Goal: Task Accomplishment & Management: Manage account settings

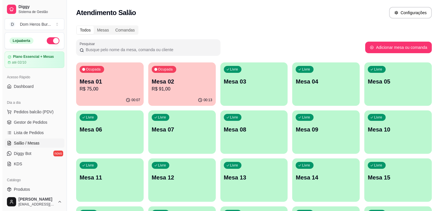
scroll to position [72, 0]
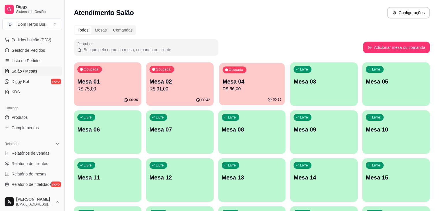
click at [222, 85] on p "R$ 56,00" at bounding box center [251, 88] width 59 height 7
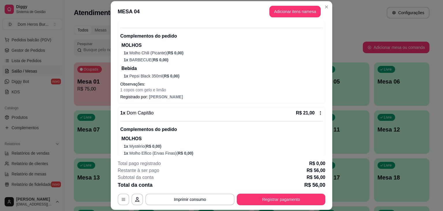
scroll to position [76, 0]
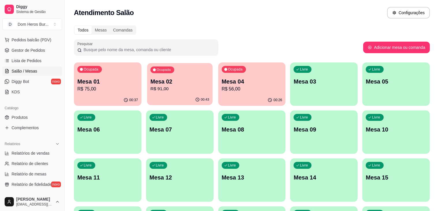
click at [168, 86] on p "R$ 91,00" at bounding box center [179, 88] width 59 height 7
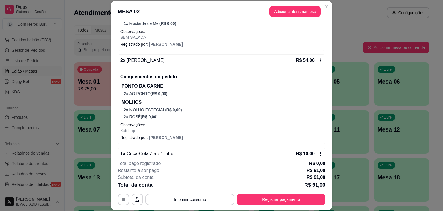
scroll to position [129, 0]
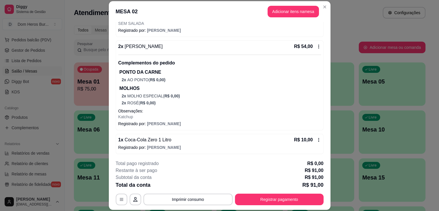
click at [99, 87] on p "R$ 75,00" at bounding box center [107, 88] width 60 height 7
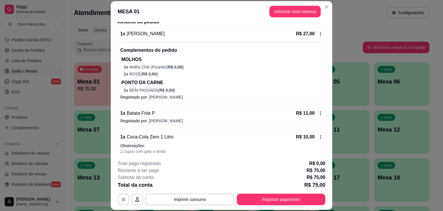
scroll to position [139, 0]
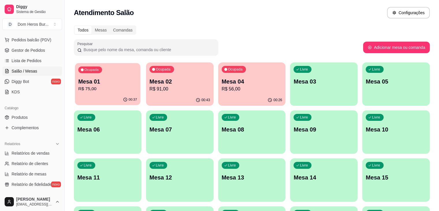
click at [100, 94] on button "Ocupada Mesa 01 R$ 75,00 00:37" at bounding box center [107, 84] width 65 height 42
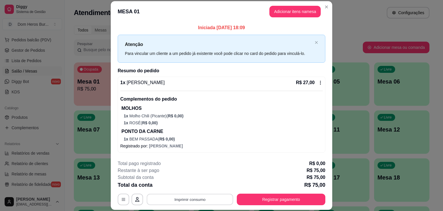
click at [190, 200] on button "Imprimir consumo" at bounding box center [190, 198] width 87 height 11
click at [185, 184] on button "IMPRESSORA" at bounding box center [189, 185] width 40 height 9
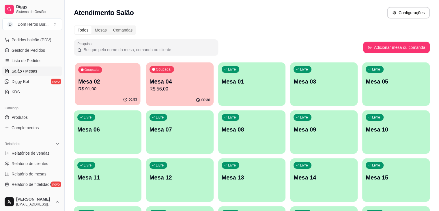
click at [100, 82] on p "Mesa 02" at bounding box center [107, 82] width 59 height 8
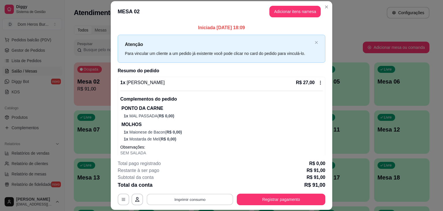
click at [176, 196] on button "Imprimir consumo" at bounding box center [190, 198] width 87 height 11
click at [180, 184] on button "IMPRESSORA" at bounding box center [189, 185] width 40 height 9
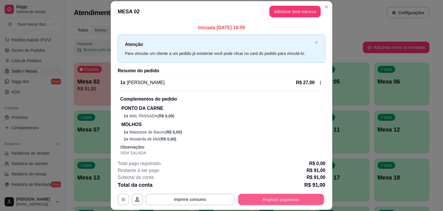
click at [309, 200] on button "Registrar pagamento" at bounding box center [281, 198] width 86 height 11
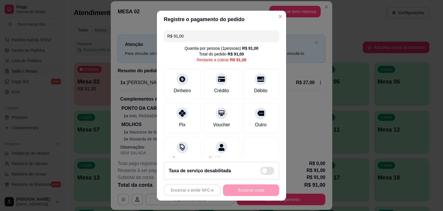
click at [251, 36] on input "R$ 91,00" at bounding box center [221, 36] width 108 height 12
click at [181, 122] on div "Pix" at bounding box center [182, 123] width 7 height 7
click at [179, 115] on icon at bounding box center [182, 111] width 7 height 7
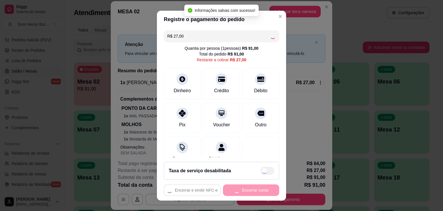
type input "R$ 0,00"
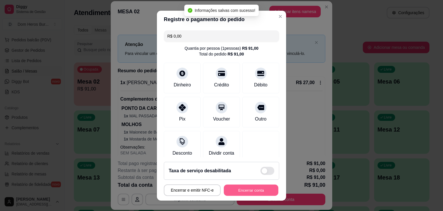
click at [236, 186] on button "Encerrar conta" at bounding box center [251, 189] width 55 height 11
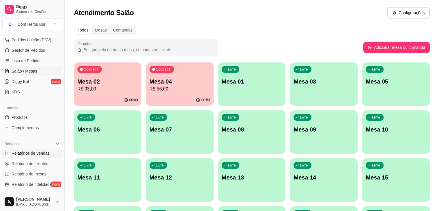
click at [40, 149] on link "Relatórios de vendas" at bounding box center [32, 152] width 60 height 9
select select "ALL"
select select "0"
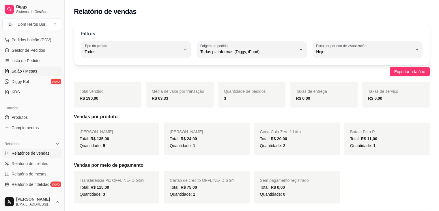
click at [30, 67] on link "Salão / Mesas" at bounding box center [32, 70] width 60 height 9
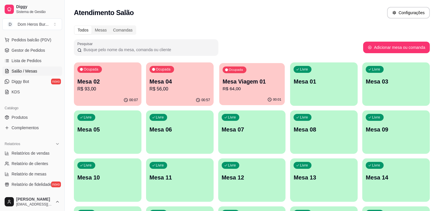
click at [225, 89] on p "R$ 64,00" at bounding box center [251, 88] width 59 height 7
click at [233, 93] on div "Ocupada Mesa 04 R$ 56,00" at bounding box center [251, 78] width 65 height 31
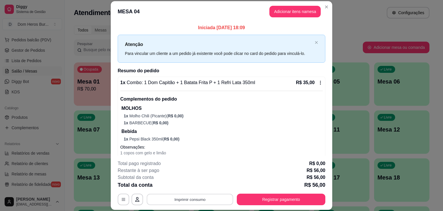
click at [216, 202] on button "Imprimir consumo" at bounding box center [190, 198] width 87 height 11
click at [196, 190] on button "IMPRESSORA" at bounding box center [190, 185] width 42 height 9
click at [300, 188] on div "Total da conta R$ 56,00" at bounding box center [222, 185] width 208 height 8
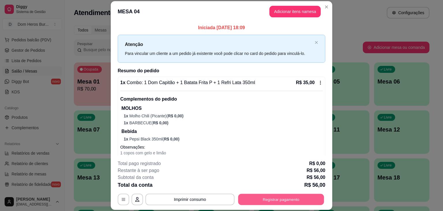
click at [299, 194] on button "Registrar pagamento" at bounding box center [281, 198] width 86 height 11
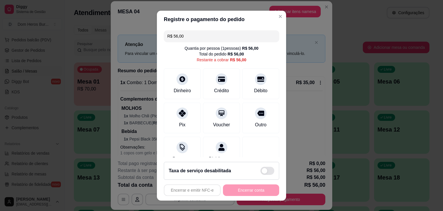
click at [227, 36] on input "R$ 56,00" at bounding box center [221, 36] width 108 height 12
click at [218, 76] on icon at bounding box center [221, 77] width 7 height 7
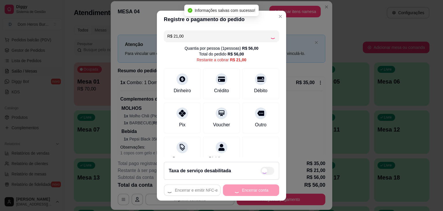
type input "R$ 0,00"
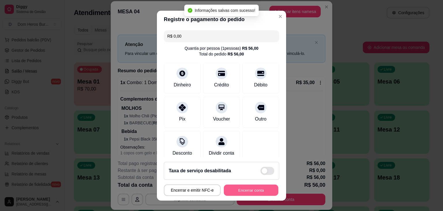
click at [237, 192] on button "Encerrar conta" at bounding box center [251, 189] width 55 height 11
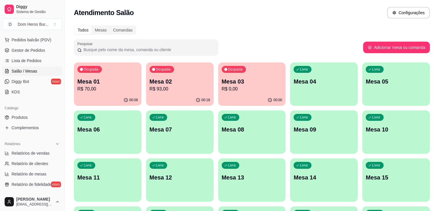
click at [158, 19] on div "Atendimento Salão Configurações" at bounding box center [252, 11] width 374 height 22
click at [223, 78] on p "Mesa 03" at bounding box center [251, 82] width 59 height 8
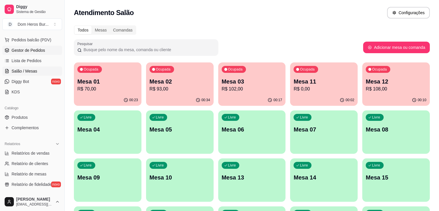
click at [27, 53] on link "Gestor de Pedidos" at bounding box center [32, 50] width 60 height 9
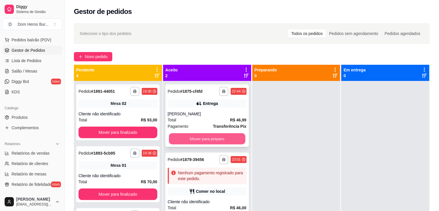
click at [221, 135] on button "Mover para preparo" at bounding box center [207, 138] width 76 height 11
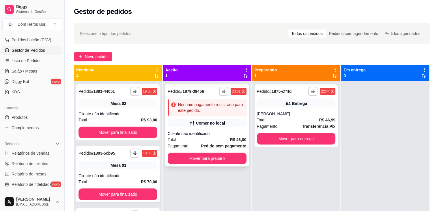
click at [223, 129] on div "**********" at bounding box center [206, 125] width 83 height 82
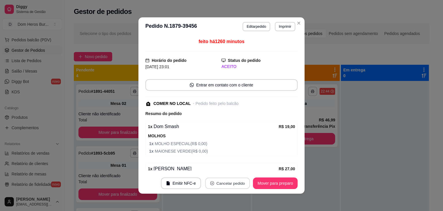
click at [223, 181] on button "Cancelar pedido" at bounding box center [227, 182] width 45 height 11
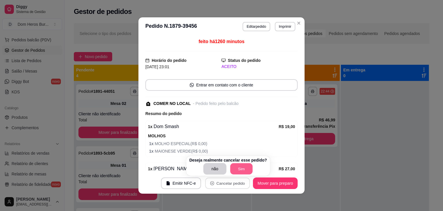
click at [238, 168] on button "Sim" at bounding box center [241, 168] width 22 height 11
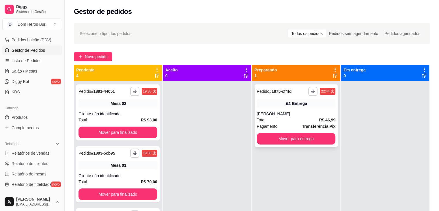
click at [311, 111] on div "[PERSON_NAME]" at bounding box center [296, 114] width 79 height 6
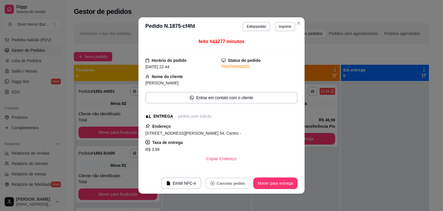
click at [233, 185] on button "Cancelar pedido" at bounding box center [227, 182] width 45 height 11
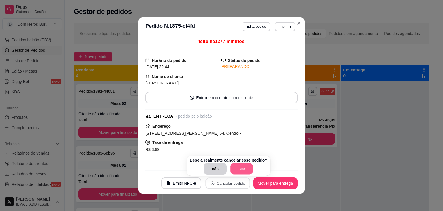
click at [235, 165] on button "Sim" at bounding box center [242, 168] width 22 height 11
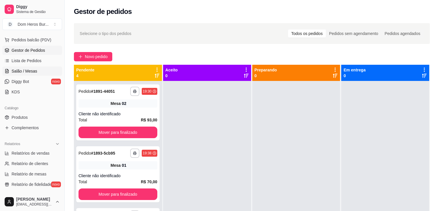
click at [24, 68] on span "Salão / Mesas" at bounding box center [25, 71] width 26 height 6
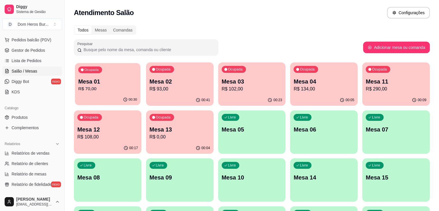
click at [103, 68] on div "Ocupada Mesa 01 R$ 70,00" at bounding box center [107, 78] width 65 height 31
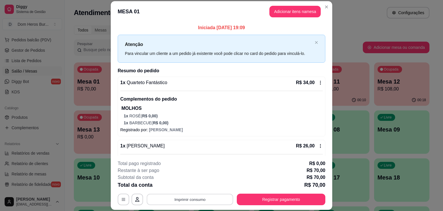
click at [215, 194] on button "Imprimir consumo" at bounding box center [190, 198] width 87 height 11
click at [188, 183] on button "IMPRESSORA" at bounding box center [189, 185] width 40 height 9
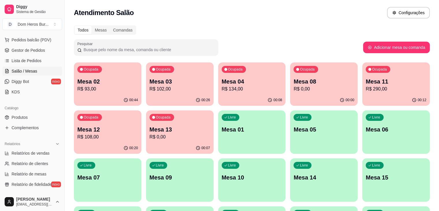
click at [204, 24] on div "Todos Mesas Comandas Pesquisar Adicionar mesa ou comanda Ocupada Mesa 02 R$ 93,…" at bounding box center [252, 187] width 374 height 330
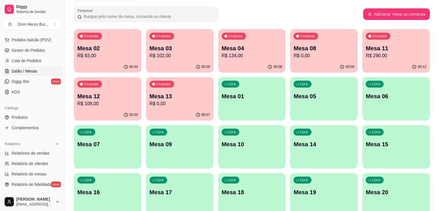
scroll to position [35, 0]
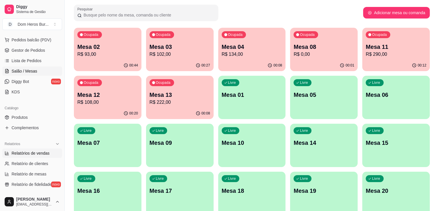
click at [35, 152] on span "Relatórios de vendas" at bounding box center [31, 153] width 38 height 6
select select "ALL"
select select "0"
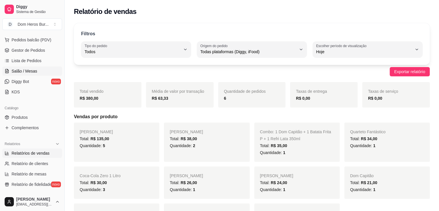
click at [33, 69] on span "Salão / Mesas" at bounding box center [25, 71] width 26 height 6
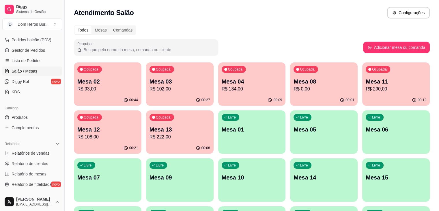
click at [192, 87] on div "Ocupada Mesa 02 R$ 93,00 00:44 Ocupada Mesa 03 R$ 102,00 00:27 Ocupada Mesa 04 …" at bounding box center [252, 203] width 356 height 283
click at [177, 83] on p "Mesa 03" at bounding box center [179, 82] width 59 height 8
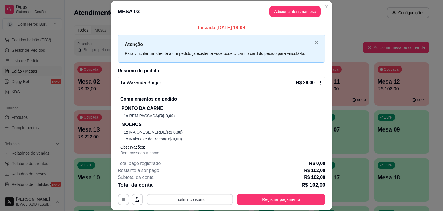
click at [200, 198] on button "Imprimir consumo" at bounding box center [190, 198] width 87 height 11
click at [188, 187] on button "IMPRESSORA" at bounding box center [189, 185] width 40 height 9
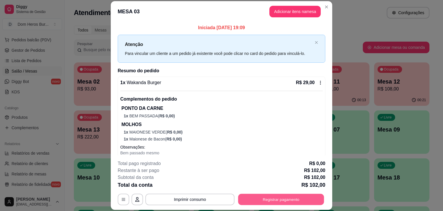
click at [260, 198] on button "Registrar pagamento" at bounding box center [281, 198] width 86 height 11
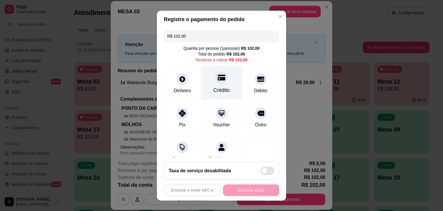
click at [223, 91] on div "Crédito" at bounding box center [221, 89] width 16 height 7
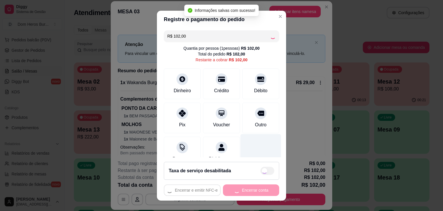
type input "R$ 0,00"
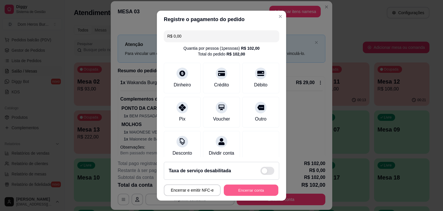
click at [239, 189] on button "Encerrar conta" at bounding box center [251, 189] width 55 height 11
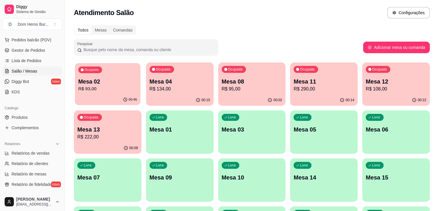
click at [109, 86] on p "R$ 93,00" at bounding box center [107, 88] width 59 height 7
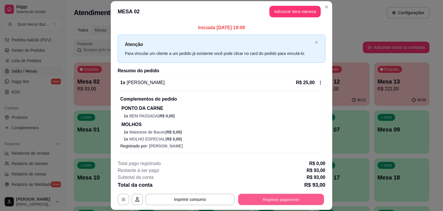
click at [285, 198] on button "Registrar pagamento" at bounding box center [281, 198] width 86 height 11
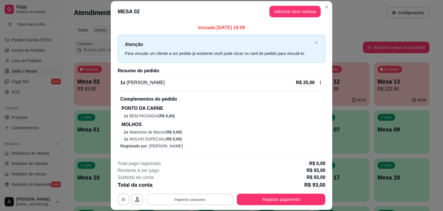
click at [205, 196] on button "Imprimir consumo" at bounding box center [190, 198] width 87 height 11
click at [181, 183] on button "IMPRESSORA" at bounding box center [189, 185] width 40 height 9
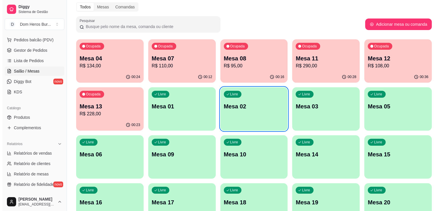
scroll to position [12, 0]
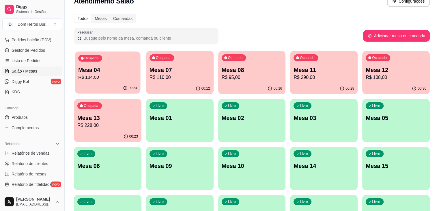
click at [115, 77] on p "R$ 134,00" at bounding box center [107, 77] width 59 height 7
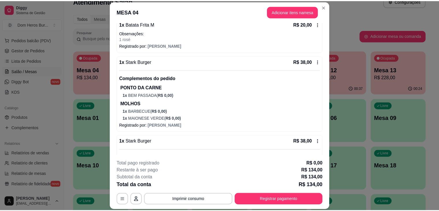
scroll to position [136, 0]
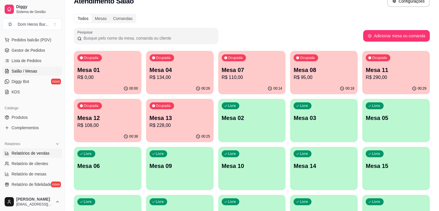
click at [43, 154] on span "Relatórios de vendas" at bounding box center [31, 153] width 38 height 6
select select "ALL"
select select "0"
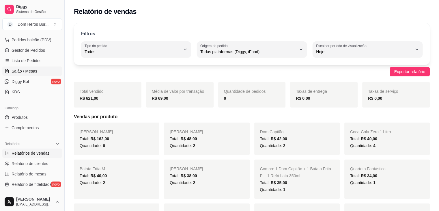
click at [26, 66] on link "Salão / Mesas" at bounding box center [32, 70] width 60 height 9
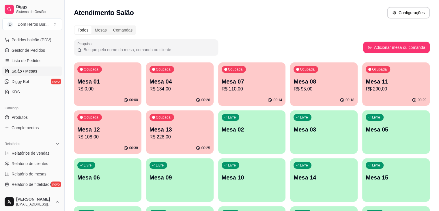
click at [26, 66] on link "Salão / Mesas" at bounding box center [32, 70] width 60 height 9
click at [109, 88] on p "R$ 86,00" at bounding box center [107, 88] width 59 height 7
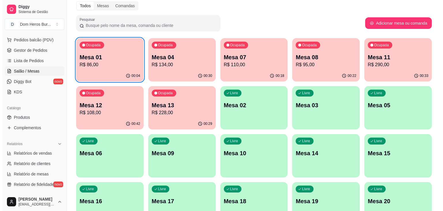
scroll to position [35, 0]
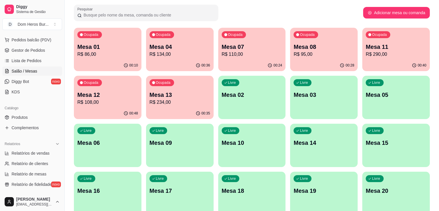
click at [369, 50] on div "Ocupada Mesa 01 R$ 86,00 00:10 Ocupada Mesa 04 R$ 134,00 00:36 Ocupada Mesa 07 …" at bounding box center [252, 169] width 356 height 283
click at [141, 76] on div "Ocupada Mesa 12 R$ 108,00" at bounding box center [107, 92] width 67 height 32
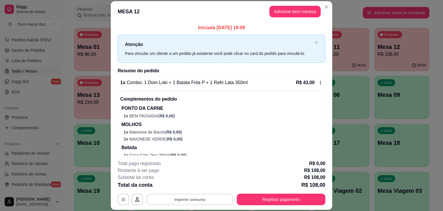
click at [206, 200] on button "Imprimir consumo" at bounding box center [190, 198] width 87 height 11
click at [201, 184] on button "IMPRESSORA" at bounding box center [189, 185] width 40 height 9
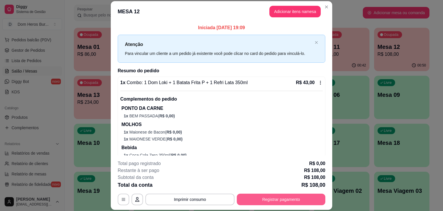
click at [271, 202] on button "Registrar pagamento" at bounding box center [281, 199] width 89 height 12
click at [271, 202] on button "Registrar pagamento" at bounding box center [281, 198] width 86 height 11
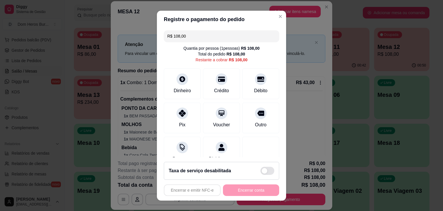
click at [197, 37] on input "R$ 108,00" at bounding box center [221, 36] width 108 height 12
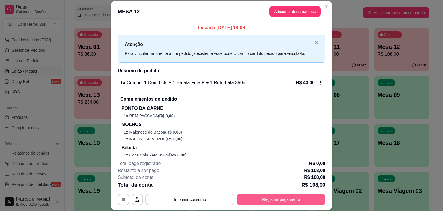
click at [262, 198] on button "Registrar pagamento" at bounding box center [281, 199] width 89 height 12
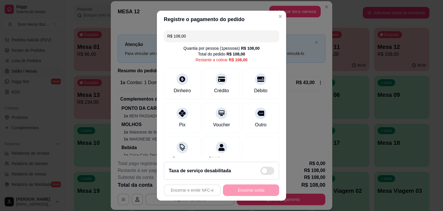
click at [211, 36] on input "R$ 108,00" at bounding box center [221, 36] width 108 height 12
type input "R$ 43,00"
click at [181, 86] on div "Dinheiro" at bounding box center [182, 89] width 19 height 7
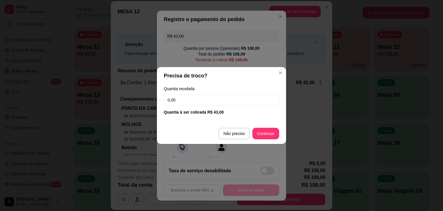
click at [190, 103] on input "0,00" at bounding box center [221, 100] width 115 height 12
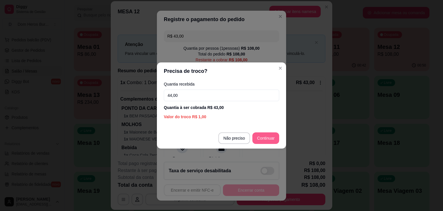
type input "44,00"
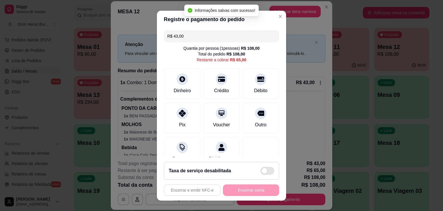
type input "R$ 65,00"
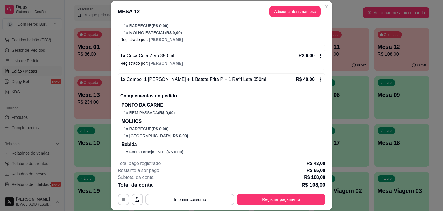
scroll to position [211, 0]
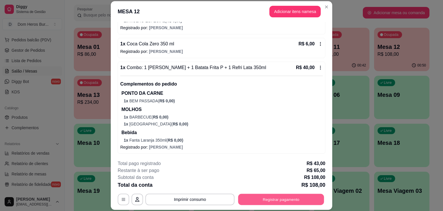
click at [268, 195] on button "Registrar pagamento" at bounding box center [281, 198] width 86 height 11
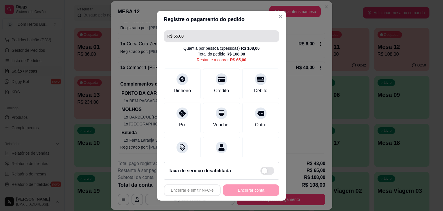
click at [198, 34] on input "R$ 65,00" at bounding box center [221, 36] width 108 height 12
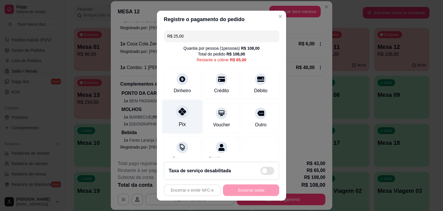
click at [185, 124] on div "Pix" at bounding box center [182, 116] width 41 height 34
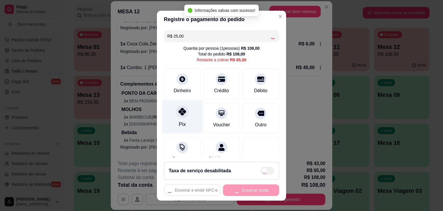
type input "R$ 40,00"
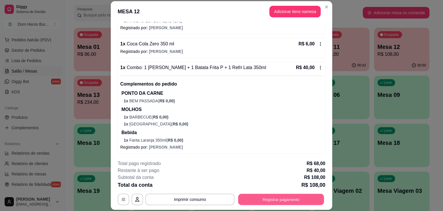
click at [254, 203] on button "Registrar pagamento" at bounding box center [281, 198] width 86 height 11
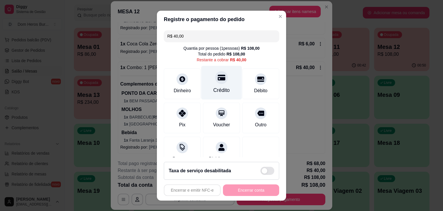
click at [218, 88] on div "Crédito" at bounding box center [221, 89] width 16 height 7
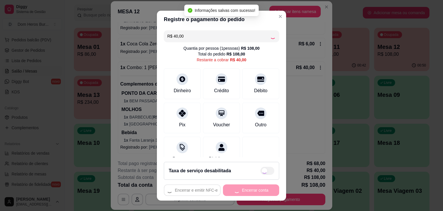
type input "R$ 0,00"
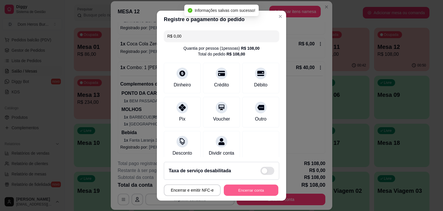
click at [237, 184] on button "Encerrar conta" at bounding box center [251, 189] width 55 height 11
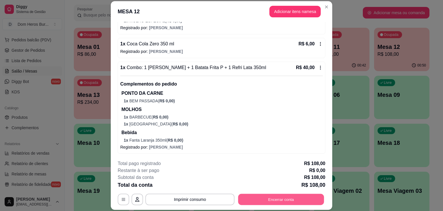
click at [306, 198] on button "Encerrar conta" at bounding box center [281, 198] width 86 height 11
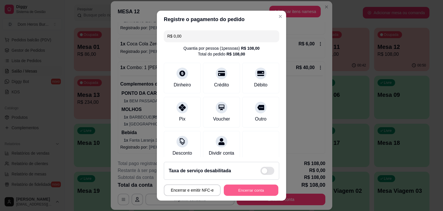
click at [252, 186] on button "Encerrar conta" at bounding box center [251, 189] width 55 height 11
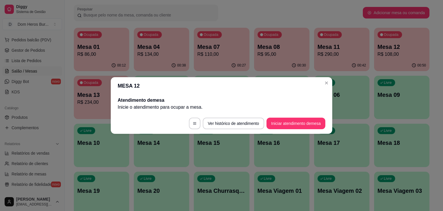
scroll to position [0, 0]
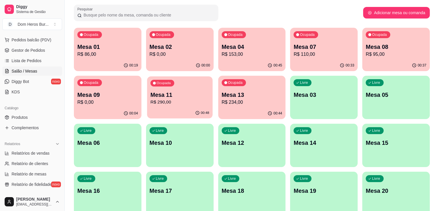
click at [150, 104] on p "R$ 290,00" at bounding box center [179, 102] width 59 height 7
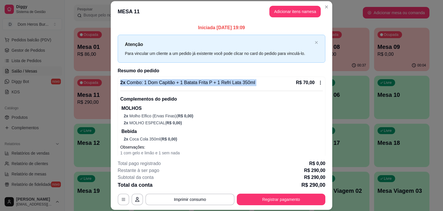
drag, startPoint x: 277, startPoint y: 81, endPoint x: 288, endPoint y: 68, distance: 17.8
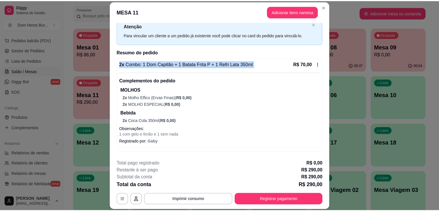
scroll to position [33, 0]
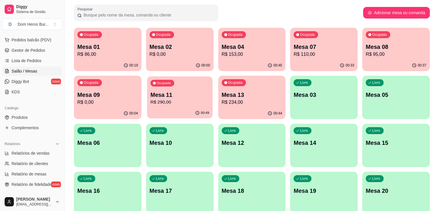
click at [147, 111] on div "00:49" at bounding box center [179, 112] width 65 height 11
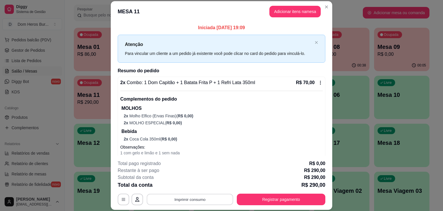
click at [203, 198] on button "Imprimir consumo" at bounding box center [190, 198] width 87 height 11
click at [187, 186] on button "IMPRESSORA" at bounding box center [189, 185] width 40 height 9
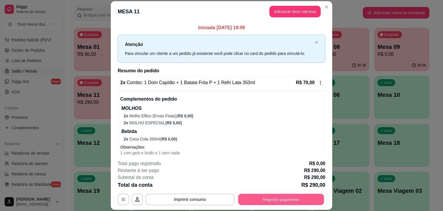
click at [309, 203] on button "Registrar pagamento" at bounding box center [281, 198] width 86 height 11
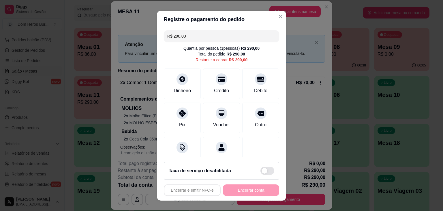
click at [204, 37] on input "R$ 290,00" at bounding box center [221, 36] width 108 height 12
type input "R$ 78,00"
click at [185, 83] on div "Dinheiro" at bounding box center [182, 82] width 41 height 34
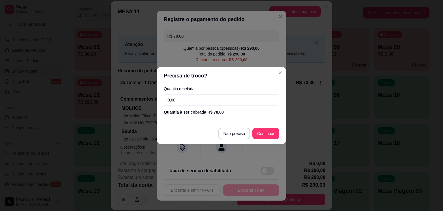
click at [189, 95] on input "0,00" at bounding box center [221, 100] width 115 height 12
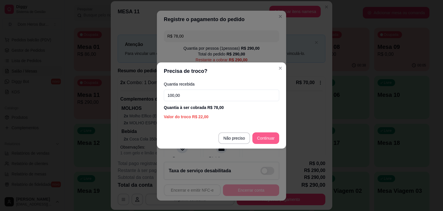
type input "100,00"
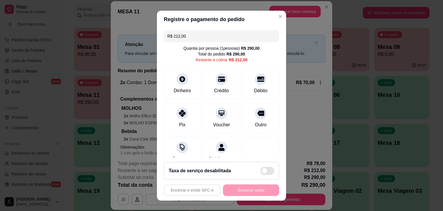
click at [193, 37] on input "R$ 212,00" at bounding box center [221, 36] width 108 height 12
click at [260, 88] on div "Débito" at bounding box center [261, 82] width 41 height 34
click at [236, 36] on input "R$ 158,00" at bounding box center [221, 36] width 108 height 12
type input "R$ 88,00"
click at [182, 83] on div "Dinheiro" at bounding box center [182, 82] width 41 height 34
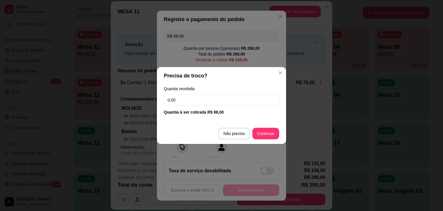
click at [191, 99] on input "0,00" at bounding box center [221, 100] width 115 height 12
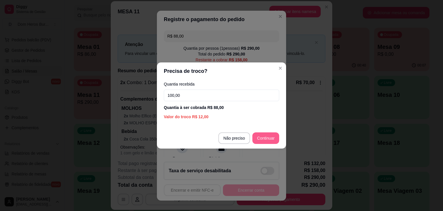
type input "100,00"
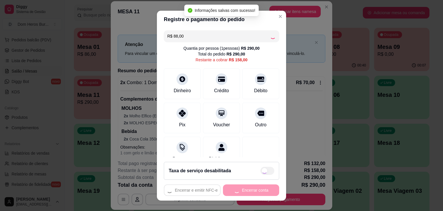
type input "R$ 70,00"
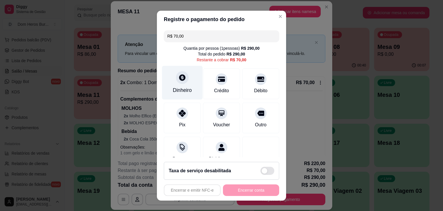
click at [192, 80] on div "Dinheiro" at bounding box center [182, 82] width 41 height 34
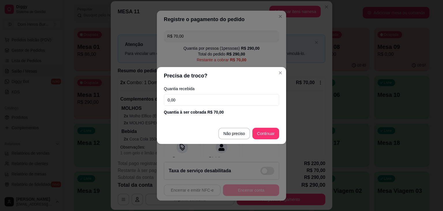
click at [191, 102] on input "0,00" at bounding box center [221, 100] width 115 height 12
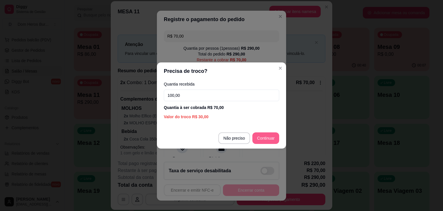
type input "100,00"
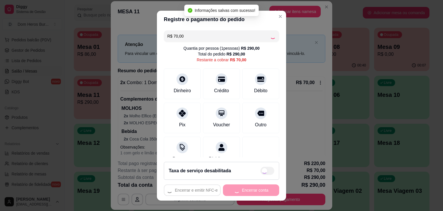
type input "R$ 0,00"
click at [245, 191] on div "Encerrar e emitir NFC-e Encerrar conta" at bounding box center [221, 190] width 115 height 12
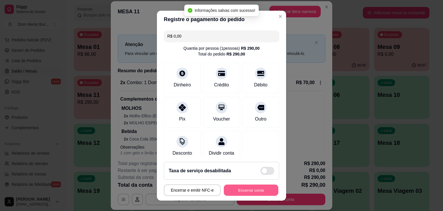
click at [245, 191] on button "Encerrar conta" at bounding box center [251, 189] width 55 height 11
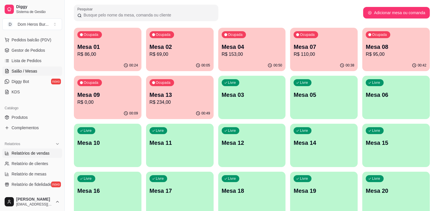
click at [39, 149] on link "Relatórios de vendas" at bounding box center [32, 152] width 60 height 9
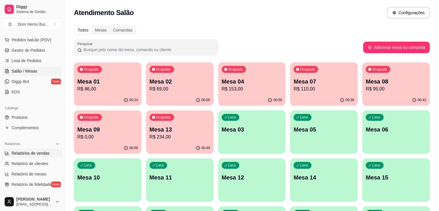
select select "ALL"
select select "0"
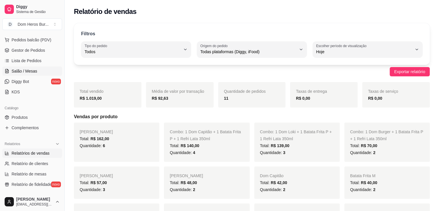
click at [47, 68] on link "Salão / Mesas" at bounding box center [32, 70] width 60 height 9
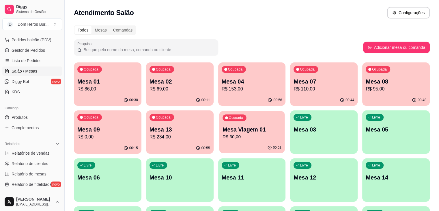
click at [222, 128] on p "Mesa Viagem 01" at bounding box center [251, 129] width 59 height 8
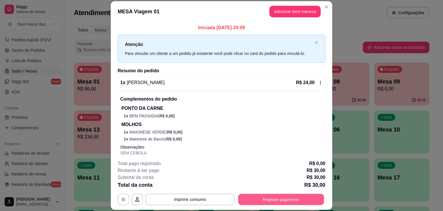
click at [260, 202] on button "Registrar pagamento" at bounding box center [281, 198] width 86 height 11
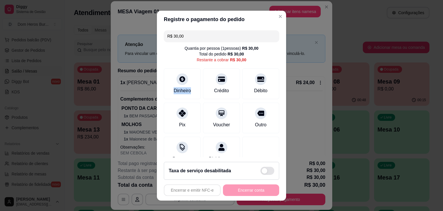
drag, startPoint x: 185, startPoint y: 80, endPoint x: 187, endPoint y: 100, distance: 20.5
click at [187, 100] on div "R$ 30,00 Quantia por pessoa ( 1 pessoas) R$ 30,00 Total do pedido R$ 30,00 Rest…" at bounding box center [221, 92] width 129 height 129
click at [183, 73] on div at bounding box center [182, 77] width 13 height 13
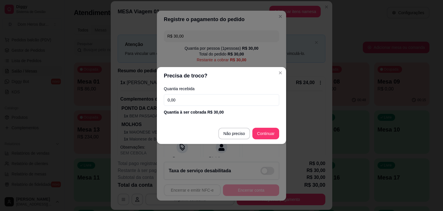
click at [190, 102] on input "0,00" at bounding box center [221, 100] width 115 height 12
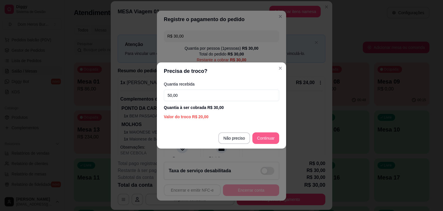
type input "50,00"
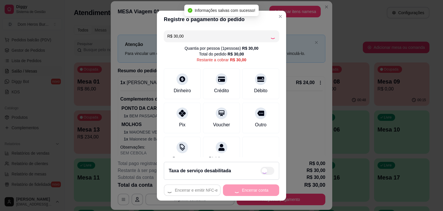
type input "R$ 0,00"
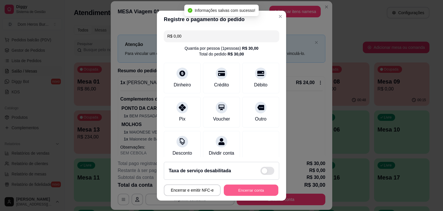
click at [248, 189] on button "Encerrar conta" at bounding box center [251, 189] width 55 height 11
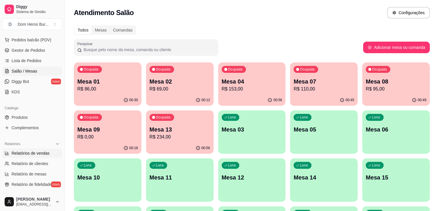
click at [37, 152] on span "Relatórios de vendas" at bounding box center [31, 153] width 38 height 6
select select "ALL"
select select "0"
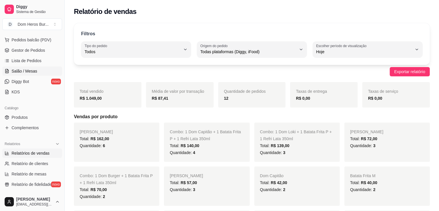
click at [14, 70] on span "Salão / Mesas" at bounding box center [25, 71] width 26 height 6
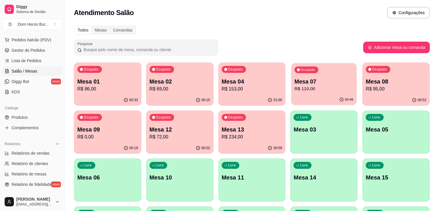
click at [291, 76] on div "Ocupada Mesa 07 R$ 110,00" at bounding box center [323, 78] width 65 height 31
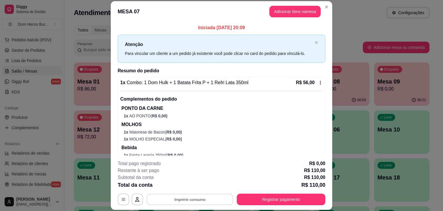
click at [211, 200] on button "Imprimir consumo" at bounding box center [190, 198] width 87 height 11
click at [189, 187] on button "IMPRESSORA" at bounding box center [189, 185] width 40 height 9
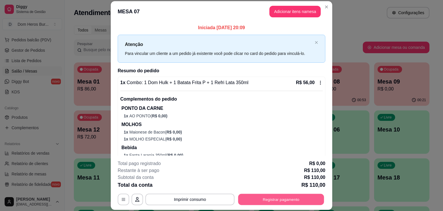
click at [269, 196] on button "Registrar pagamento" at bounding box center [281, 198] width 86 height 11
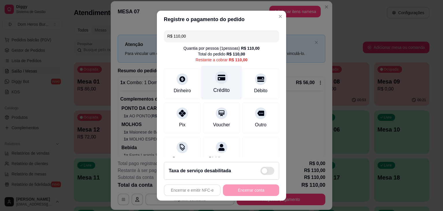
click at [213, 90] on div "Crédito" at bounding box center [221, 89] width 16 height 7
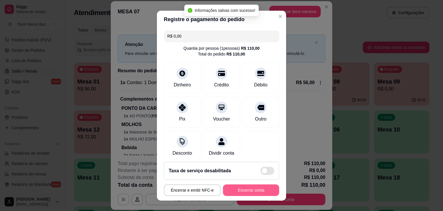
type input "R$ 0,00"
click at [258, 186] on button "Encerrar conta" at bounding box center [251, 189] width 55 height 11
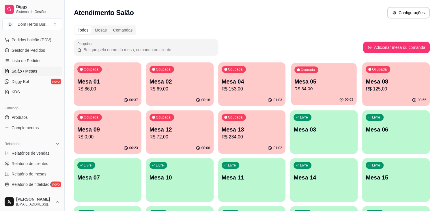
click at [291, 95] on div "00:03" at bounding box center [323, 99] width 65 height 11
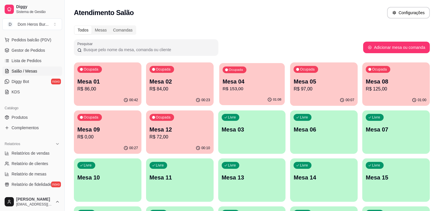
click at [219, 76] on div "Ocupada Mesa 04 R$ 153,00" at bounding box center [251, 78] width 65 height 31
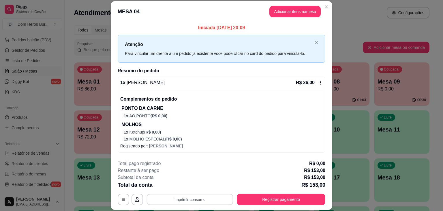
click at [214, 203] on button "Imprimir consumo" at bounding box center [190, 198] width 87 height 11
click at [196, 183] on button "IMPRESSORA" at bounding box center [189, 185] width 40 height 9
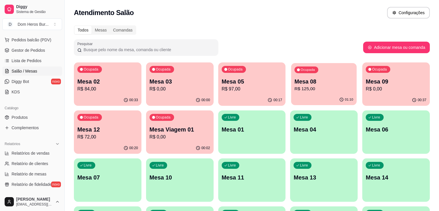
click at [295, 87] on p "R$ 125,00" at bounding box center [323, 88] width 59 height 7
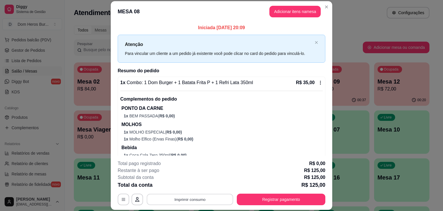
click at [200, 199] on button "Imprimir consumo" at bounding box center [190, 198] width 87 height 11
click at [190, 189] on button "IMPRESSORA" at bounding box center [189, 185] width 40 height 9
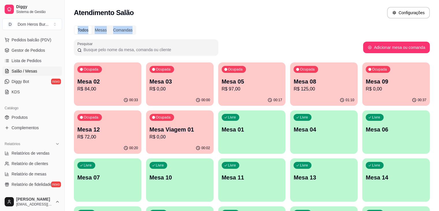
drag, startPoint x: 189, startPoint y: 24, endPoint x: 158, endPoint y: -25, distance: 58.5
click at [158, 0] on html "Diggy Sistema de Gestão D Dom Heros Bur ... Loja aberta Plano Essencial + Mesas…" at bounding box center [219, 105] width 439 height 211
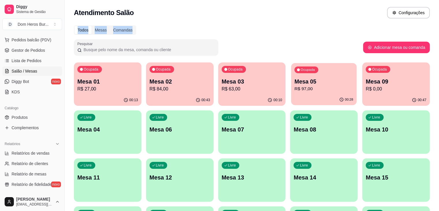
click at [294, 89] on p "R$ 97,00" at bounding box center [323, 88] width 59 height 7
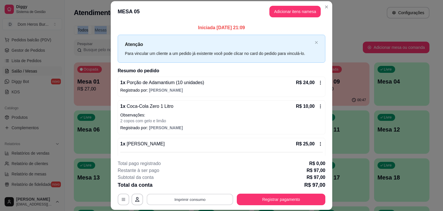
click at [217, 204] on button "Imprimir consumo" at bounding box center [190, 198] width 87 height 11
click at [191, 185] on button "IMPRESSORA" at bounding box center [189, 185] width 40 height 9
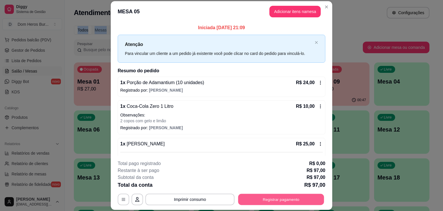
click at [263, 193] on button "Registrar pagamento" at bounding box center [281, 198] width 86 height 11
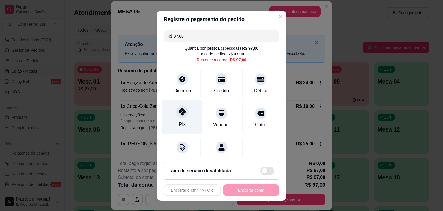
click at [185, 117] on div "Pix" at bounding box center [182, 116] width 41 height 34
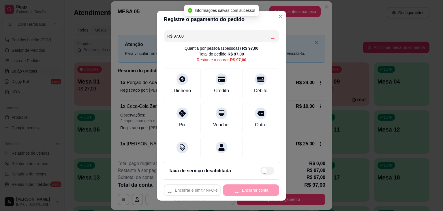
type input "R$ 0,00"
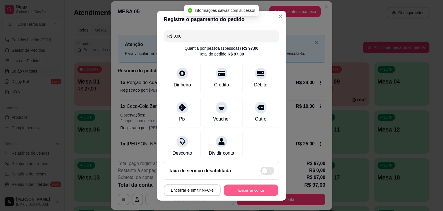
click at [233, 190] on button "Encerrar conta" at bounding box center [251, 189] width 55 height 11
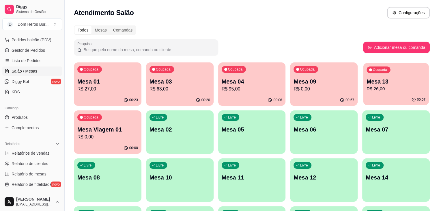
click at [366, 79] on p "Mesa 13" at bounding box center [395, 82] width 59 height 8
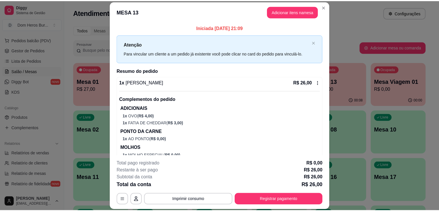
scroll to position [22, 0]
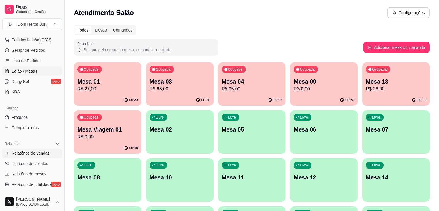
click at [42, 149] on link "Relatórios de vendas" at bounding box center [32, 152] width 60 height 9
select select "ALL"
select select "0"
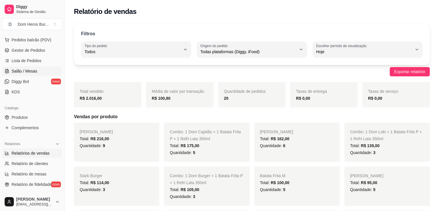
click at [38, 71] on link "Salão / Mesas" at bounding box center [32, 70] width 60 height 9
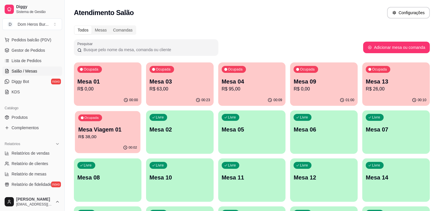
click at [137, 125] on p "Mesa Viagem 01" at bounding box center [107, 129] width 59 height 8
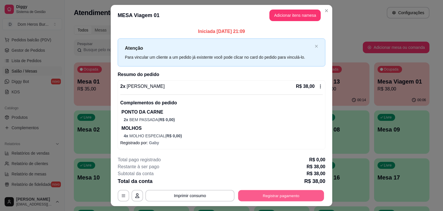
click at [264, 196] on button "Registrar pagamento" at bounding box center [281, 195] width 86 height 11
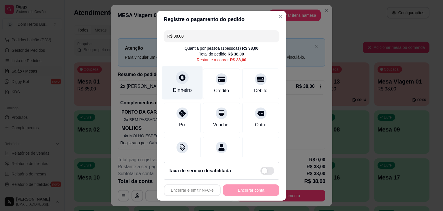
click at [173, 87] on div "Dinheiro" at bounding box center [182, 89] width 19 height 7
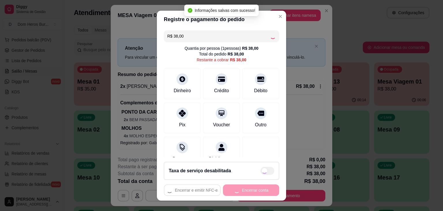
type input "R$ 0,00"
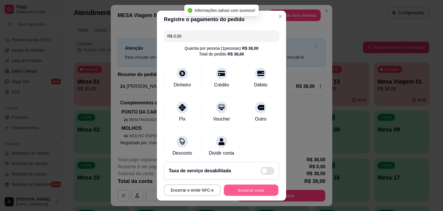
click at [236, 186] on button "Encerrar conta" at bounding box center [251, 189] width 55 height 11
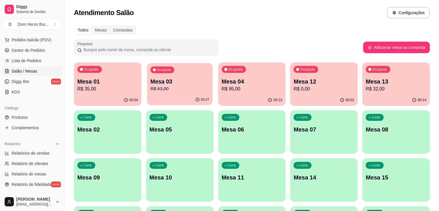
click at [162, 82] on p "Mesa 03" at bounding box center [179, 82] width 59 height 8
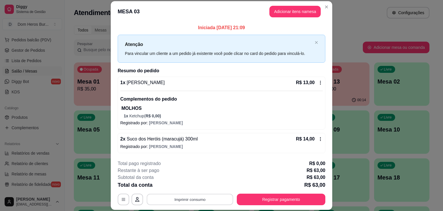
click at [193, 195] on button "Imprimir consumo" at bounding box center [190, 198] width 87 height 11
click at [193, 186] on button "IMPRESSORA" at bounding box center [189, 185] width 40 height 9
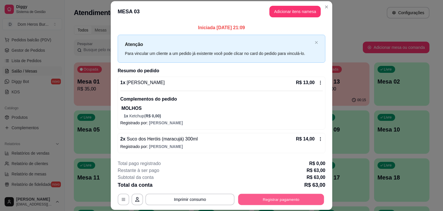
click at [265, 194] on button "Registrar pagamento" at bounding box center [281, 198] width 86 height 11
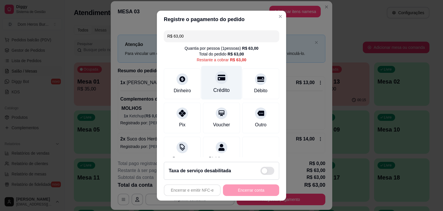
click at [214, 96] on div "Crédito" at bounding box center [221, 82] width 41 height 34
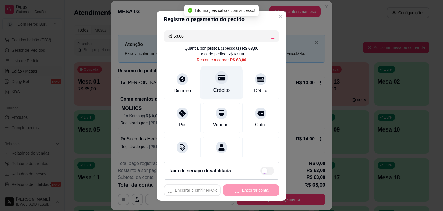
type input "R$ 0,00"
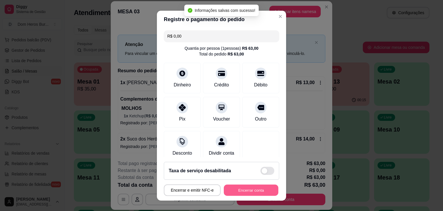
click at [241, 186] on button "Encerrar conta" at bounding box center [251, 189] width 55 height 11
